Goal: Task Accomplishment & Management: Manage account settings

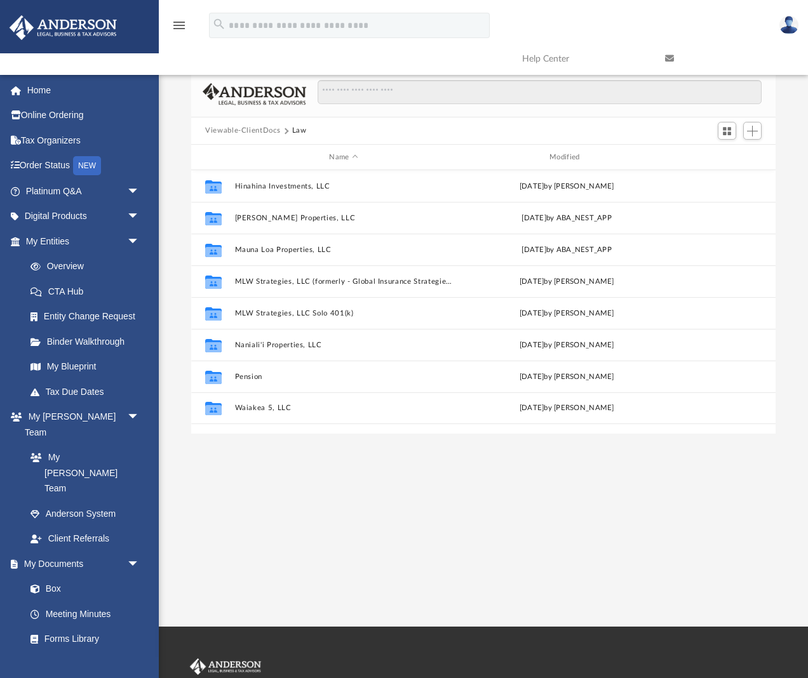
scroll to position [289, 584]
click at [251, 131] on button "Viewable-ClientDocs" at bounding box center [242, 130] width 75 height 11
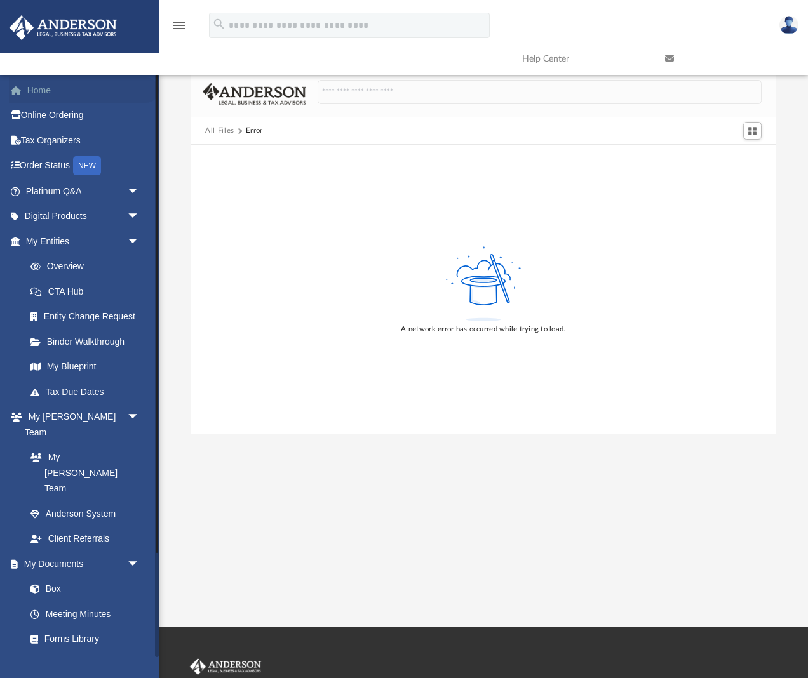
click at [36, 92] on link "Home" at bounding box center [84, 90] width 150 height 25
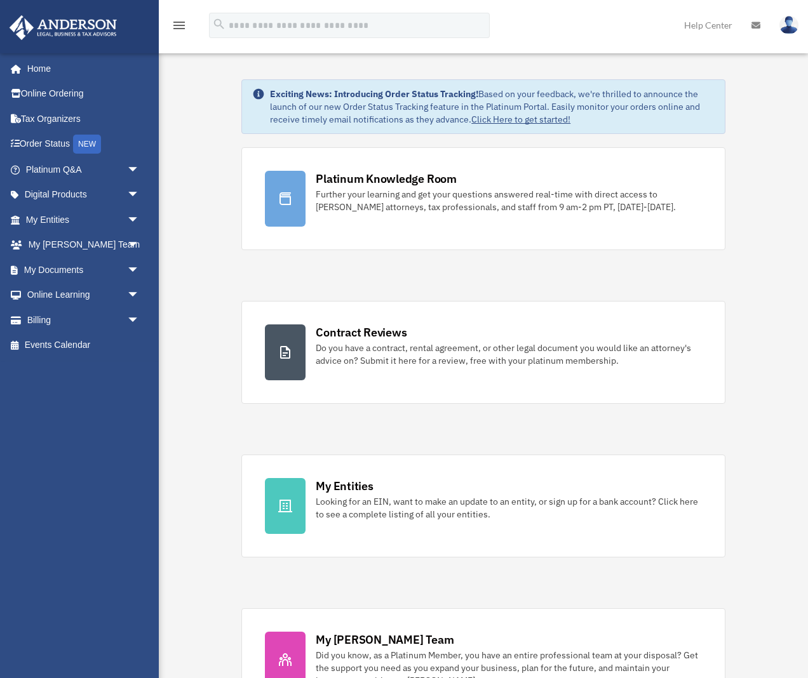
click at [286, 396] on link "Contract Reviews Do you have a contract, rental agreement, or other legal docum…" at bounding box center [483, 352] width 484 height 103
click at [90, 265] on link "My Documents arrow_drop_down" at bounding box center [84, 269] width 150 height 25
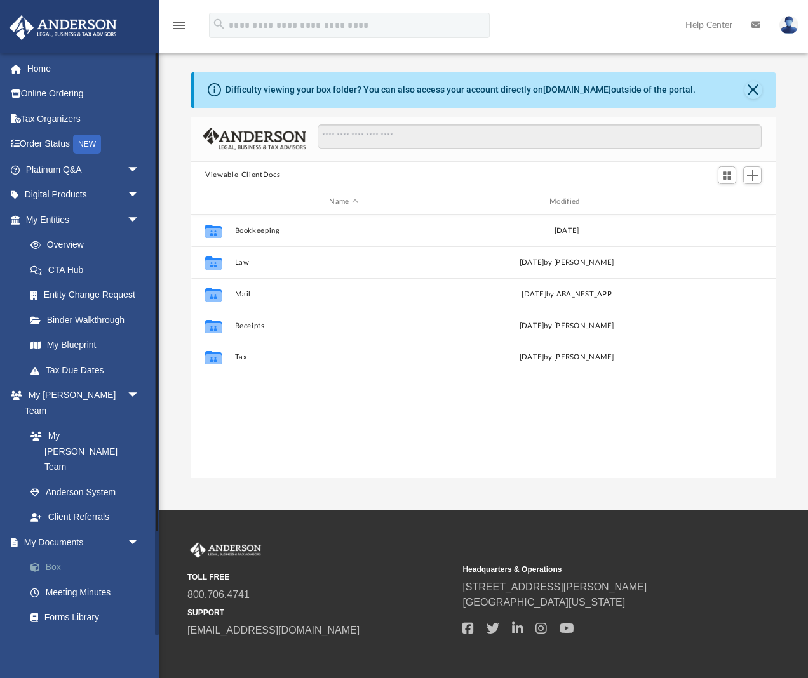
scroll to position [289, 584]
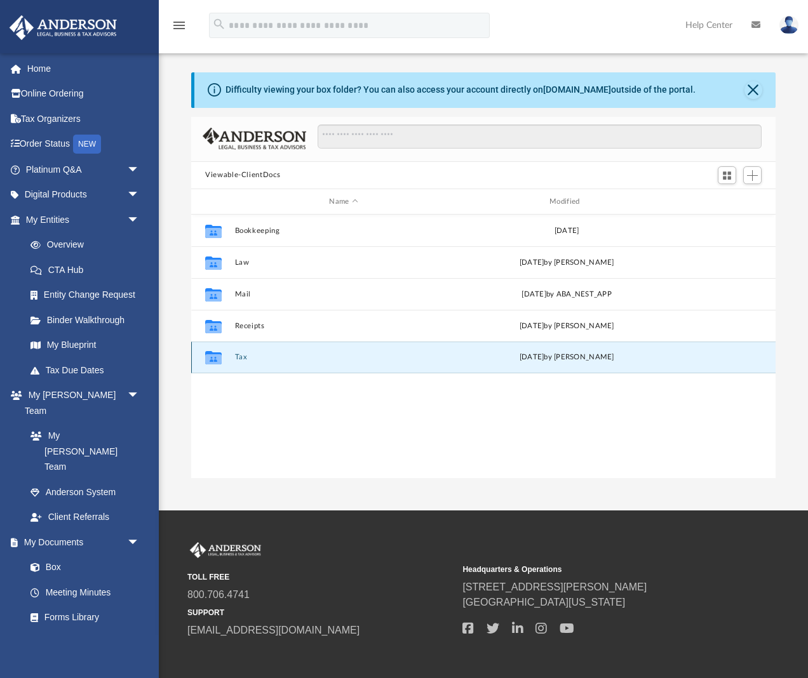
click at [238, 360] on button "Tax" at bounding box center [344, 358] width 218 height 8
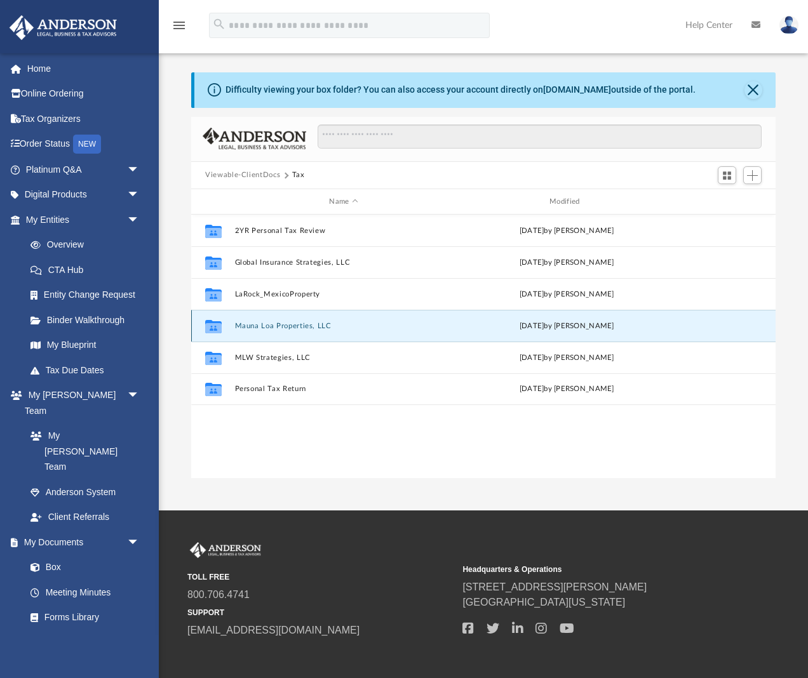
click at [279, 327] on button "Mauna Loa Properties, LLC" at bounding box center [344, 326] width 218 height 8
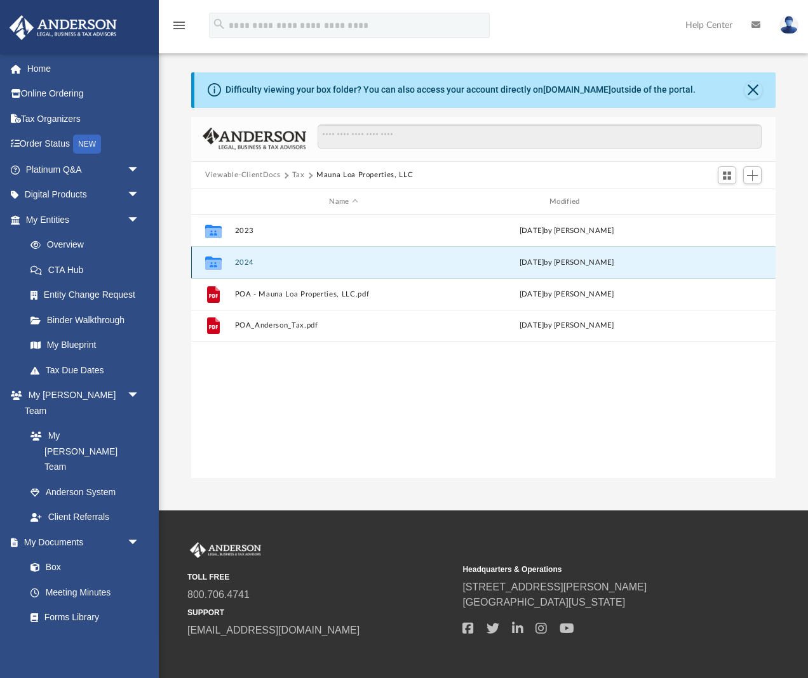
click at [243, 264] on button "2024" at bounding box center [344, 263] width 218 height 8
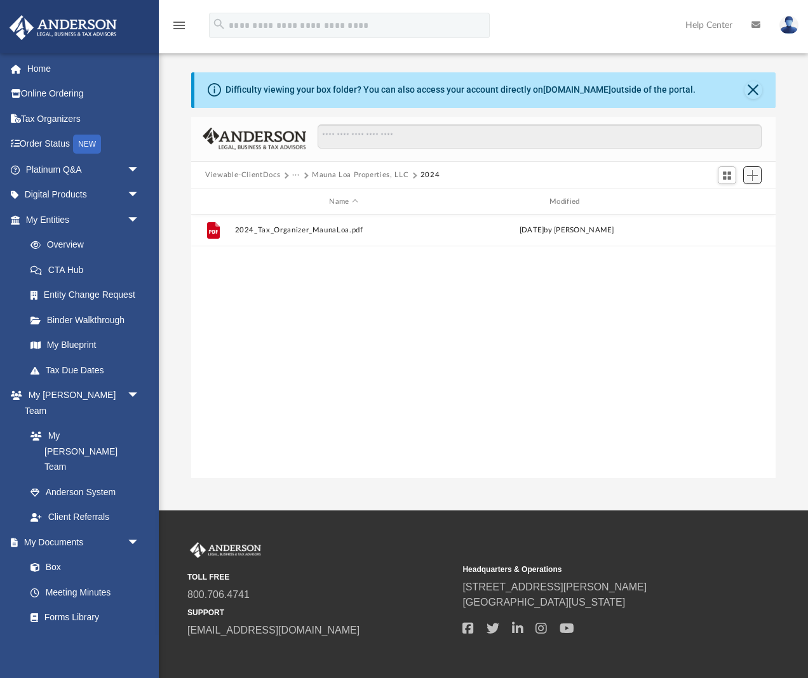
click at [755, 176] on span "Add" at bounding box center [752, 175] width 11 height 11
click at [734, 221] on li "New Folder" at bounding box center [734, 220] width 41 height 13
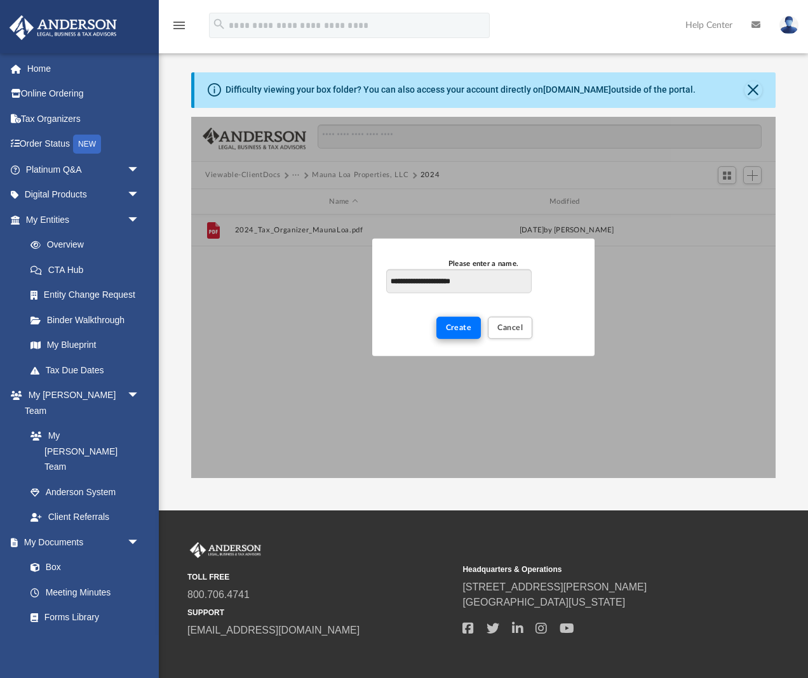
type input "**********"
click at [460, 327] on span "Create" at bounding box center [459, 328] width 26 height 8
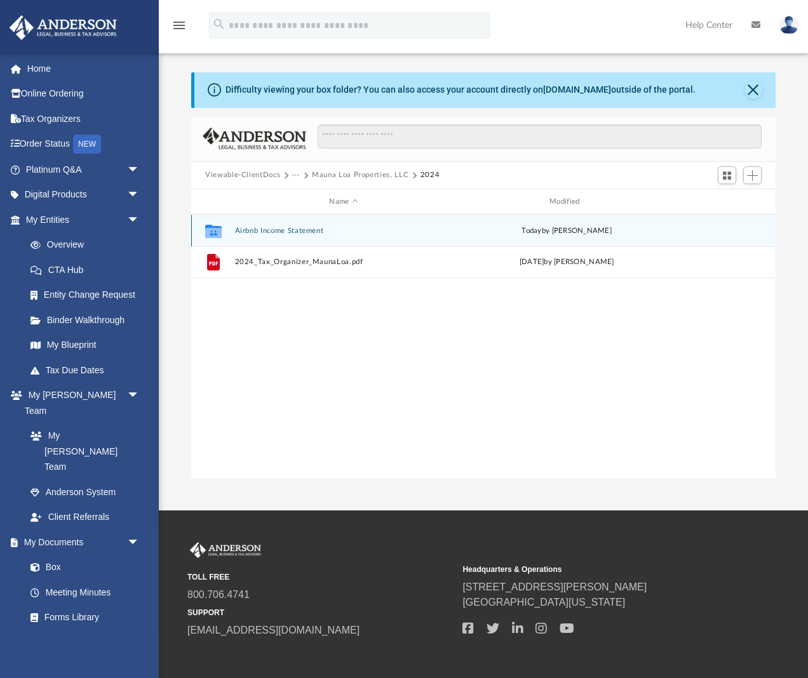
click at [295, 234] on button "Airbnb Income Statement" at bounding box center [344, 231] width 218 height 8
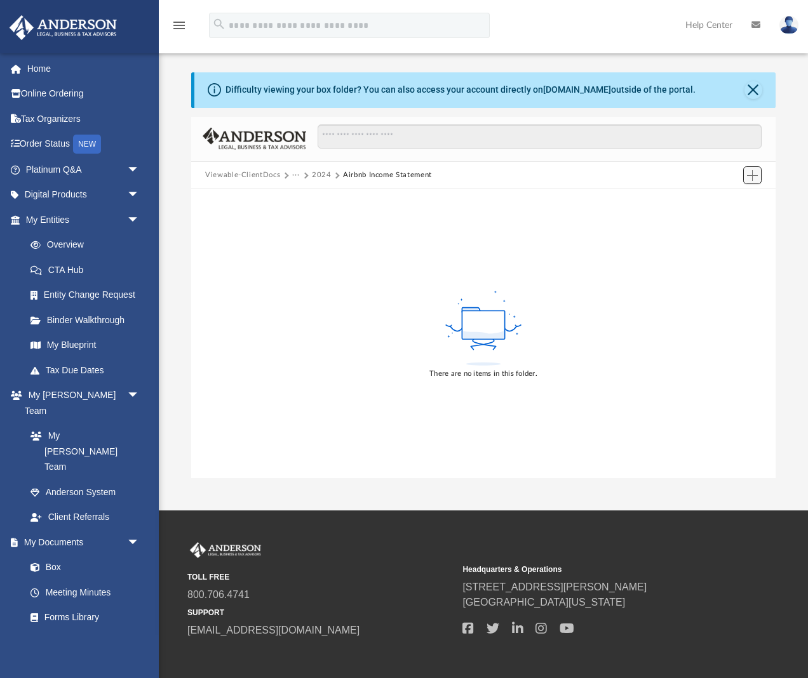
click at [747, 180] on span "Add" at bounding box center [752, 175] width 11 height 11
click at [728, 202] on li "Upload" at bounding box center [734, 200] width 41 height 13
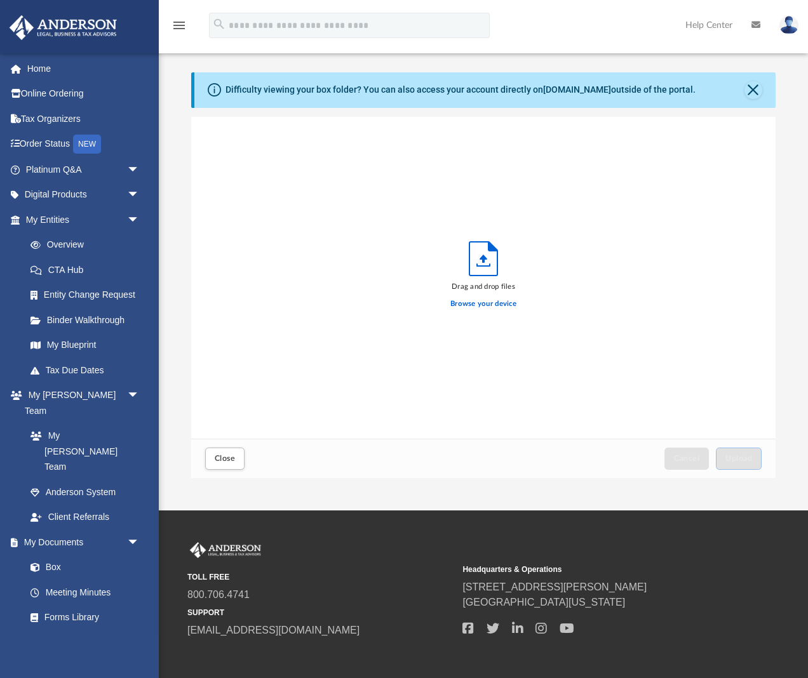
scroll to position [322, 584]
click at [495, 302] on label "Browse your device" at bounding box center [483, 304] width 66 height 11
click at [0, 0] on input "Browse your device" at bounding box center [0, 0] width 0 height 0
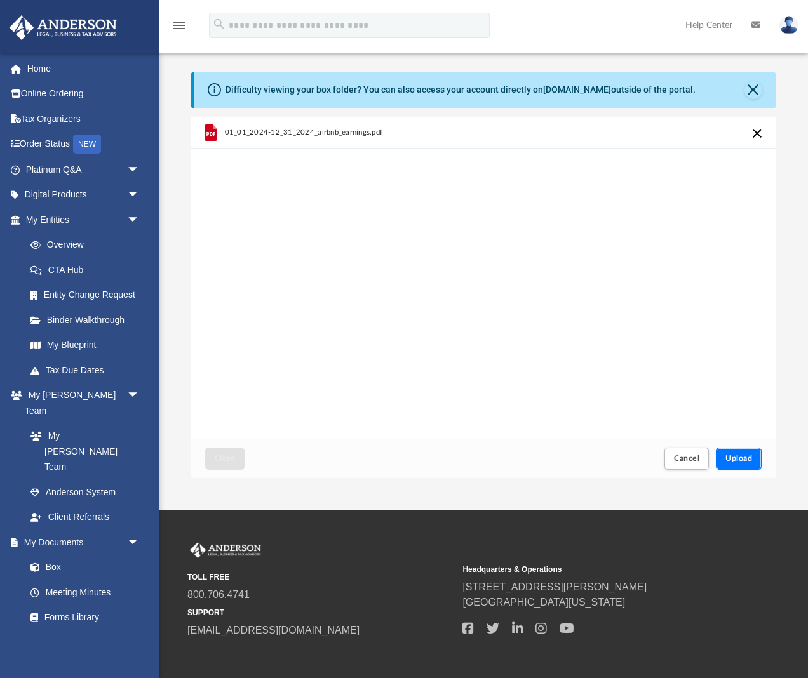
click at [741, 457] on span "Upload" at bounding box center [739, 459] width 27 height 8
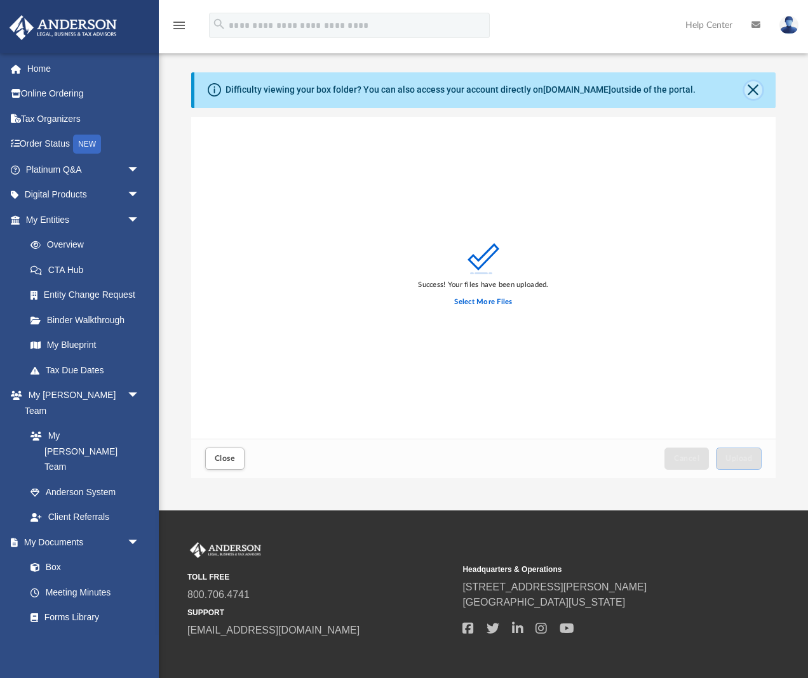
click at [751, 88] on button "Close" at bounding box center [754, 90] width 18 height 18
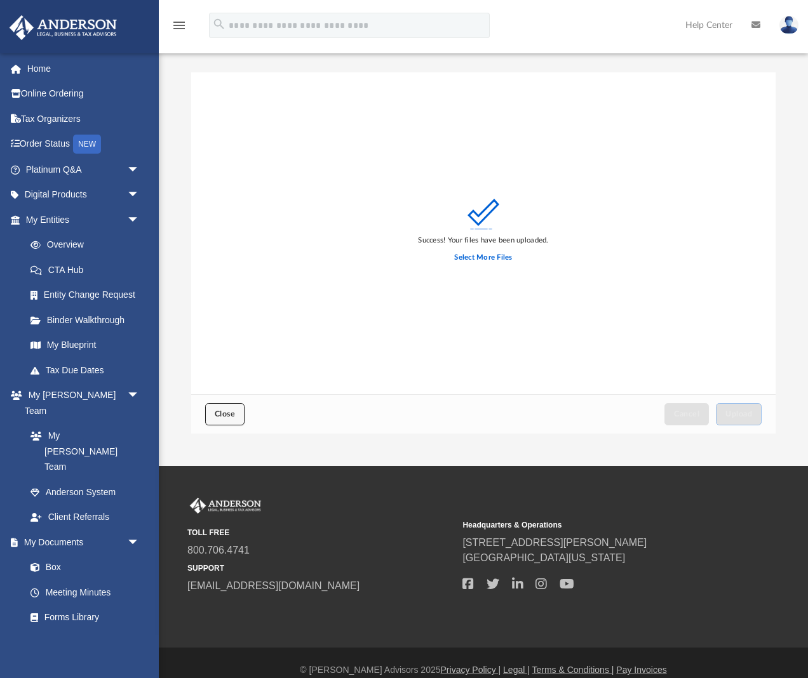
click at [226, 412] on span "Close" at bounding box center [225, 414] width 20 height 8
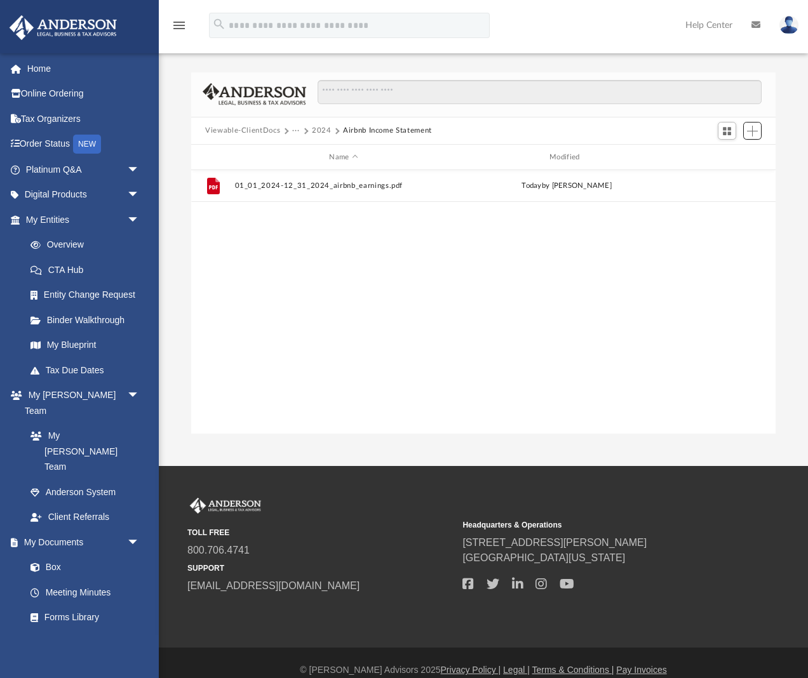
scroll to position [289, 584]
click at [322, 133] on button "2024" at bounding box center [322, 130] width 20 height 11
click at [354, 131] on button "Mauna Loa Properties, LLC" at bounding box center [360, 130] width 97 height 11
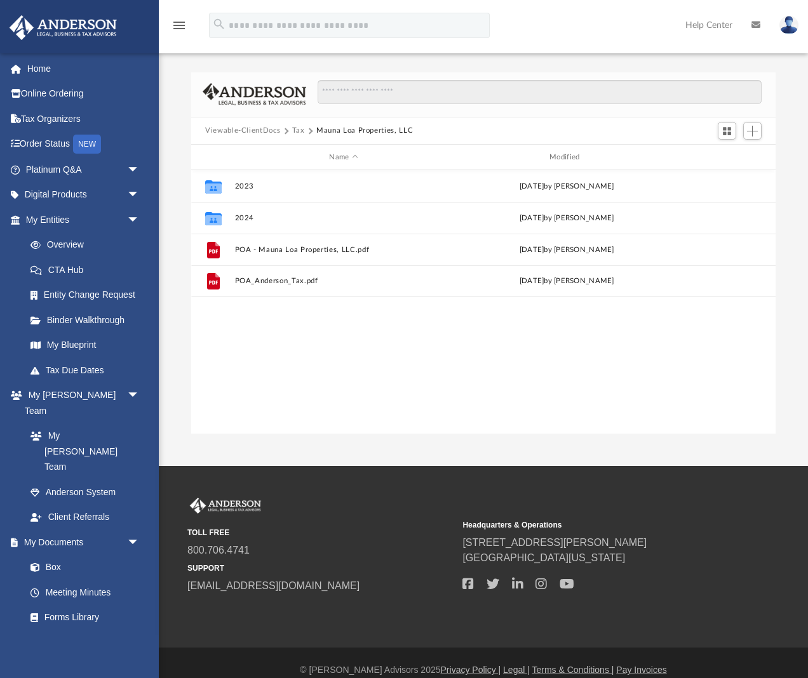
click at [299, 132] on button "Tax" at bounding box center [298, 130] width 13 height 11
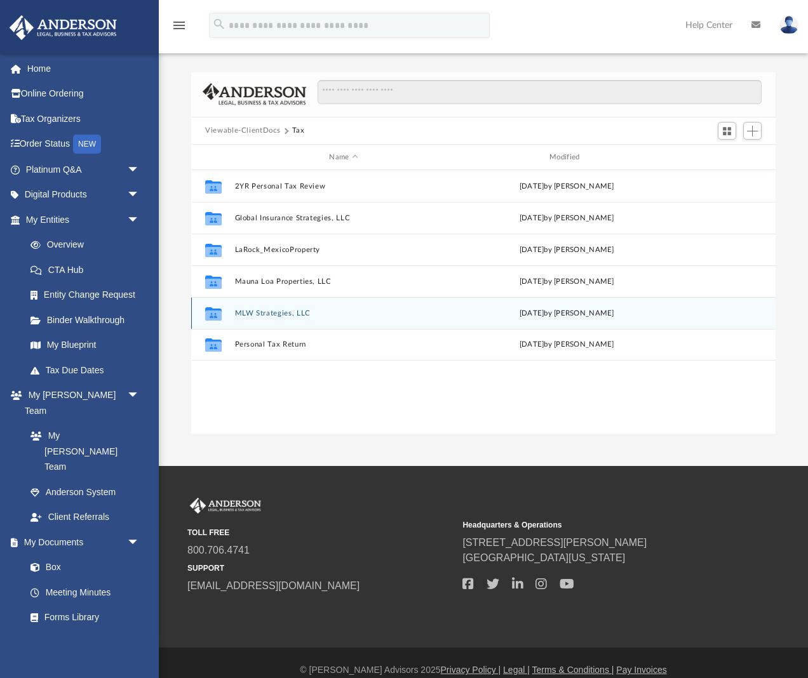
click at [279, 317] on button "MLW Strategies, LLC" at bounding box center [344, 313] width 218 height 8
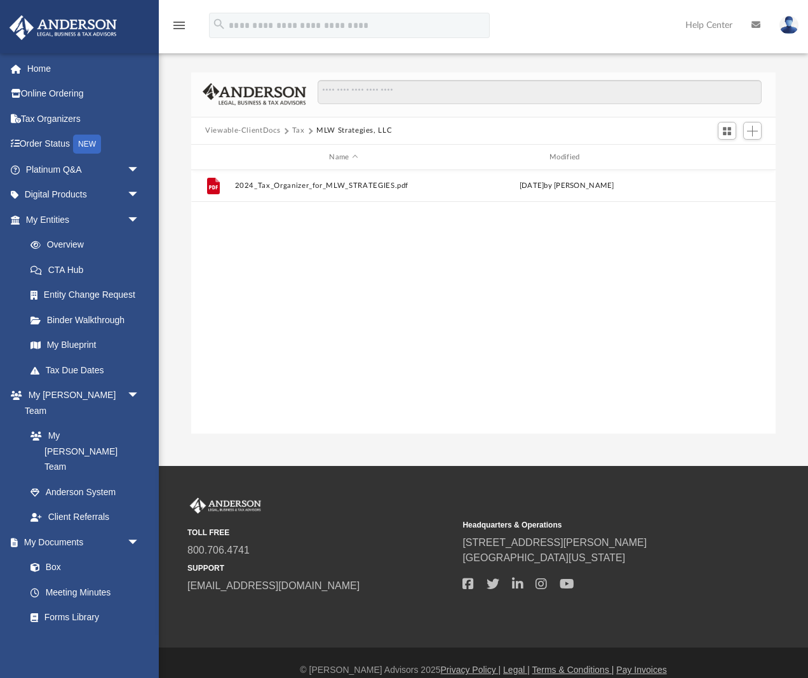
click at [299, 129] on button "Tax" at bounding box center [298, 130] width 13 height 11
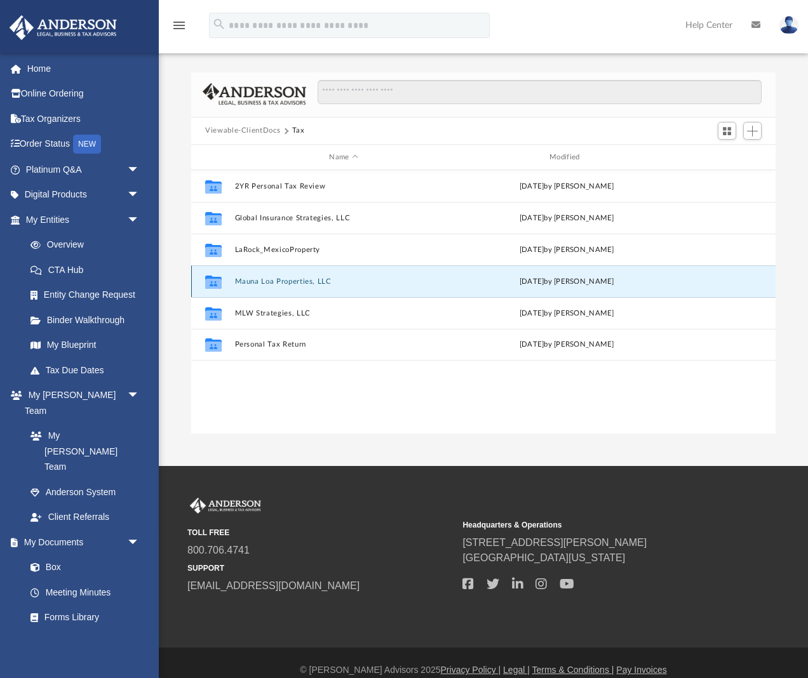
click at [280, 284] on button "Mauna Loa Properties, LLC" at bounding box center [344, 282] width 218 height 8
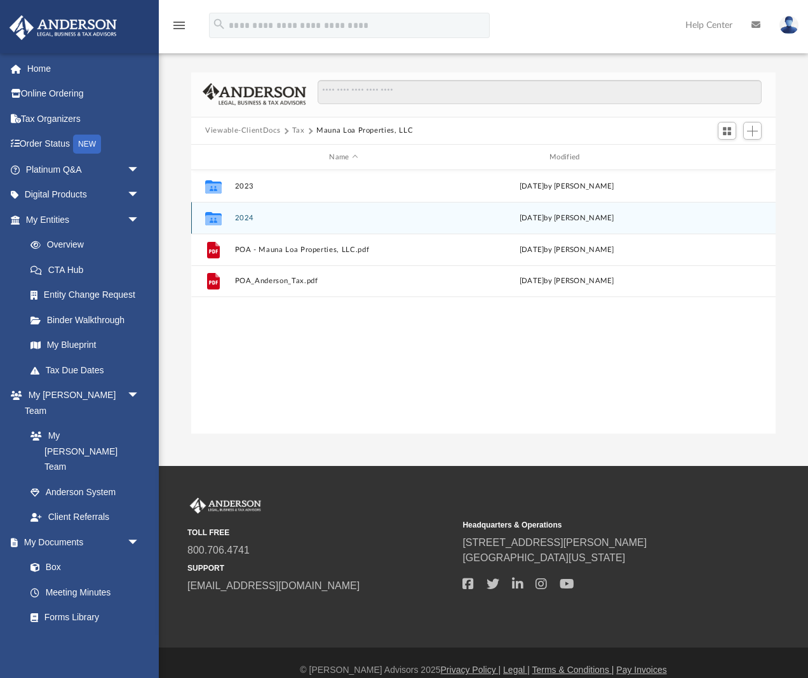
click at [239, 221] on button "2024" at bounding box center [344, 218] width 218 height 8
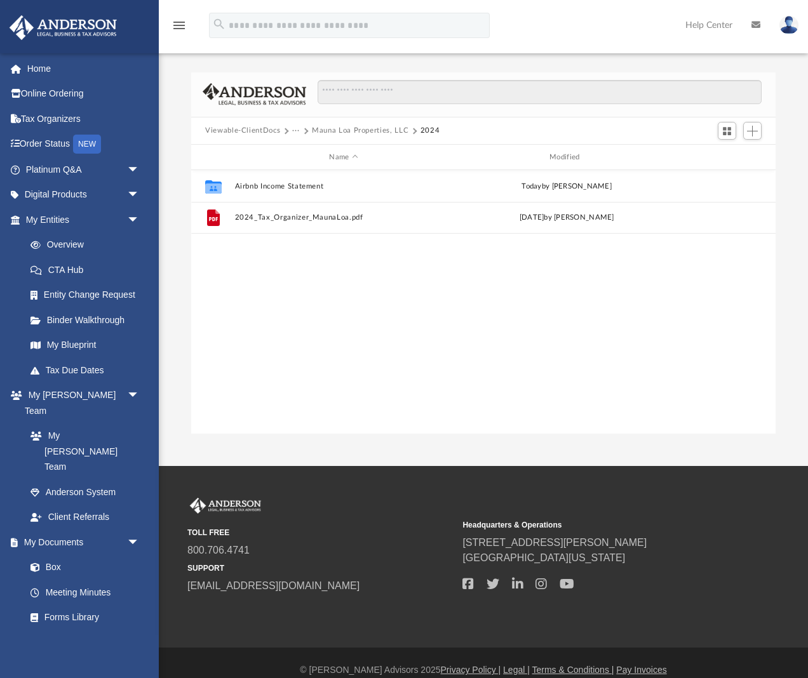
click at [295, 130] on button "···" at bounding box center [296, 130] width 8 height 11
click at [304, 154] on li "Tax" at bounding box center [305, 153] width 12 height 13
